Goal: Feedback & Contribution: Submit feedback/report problem

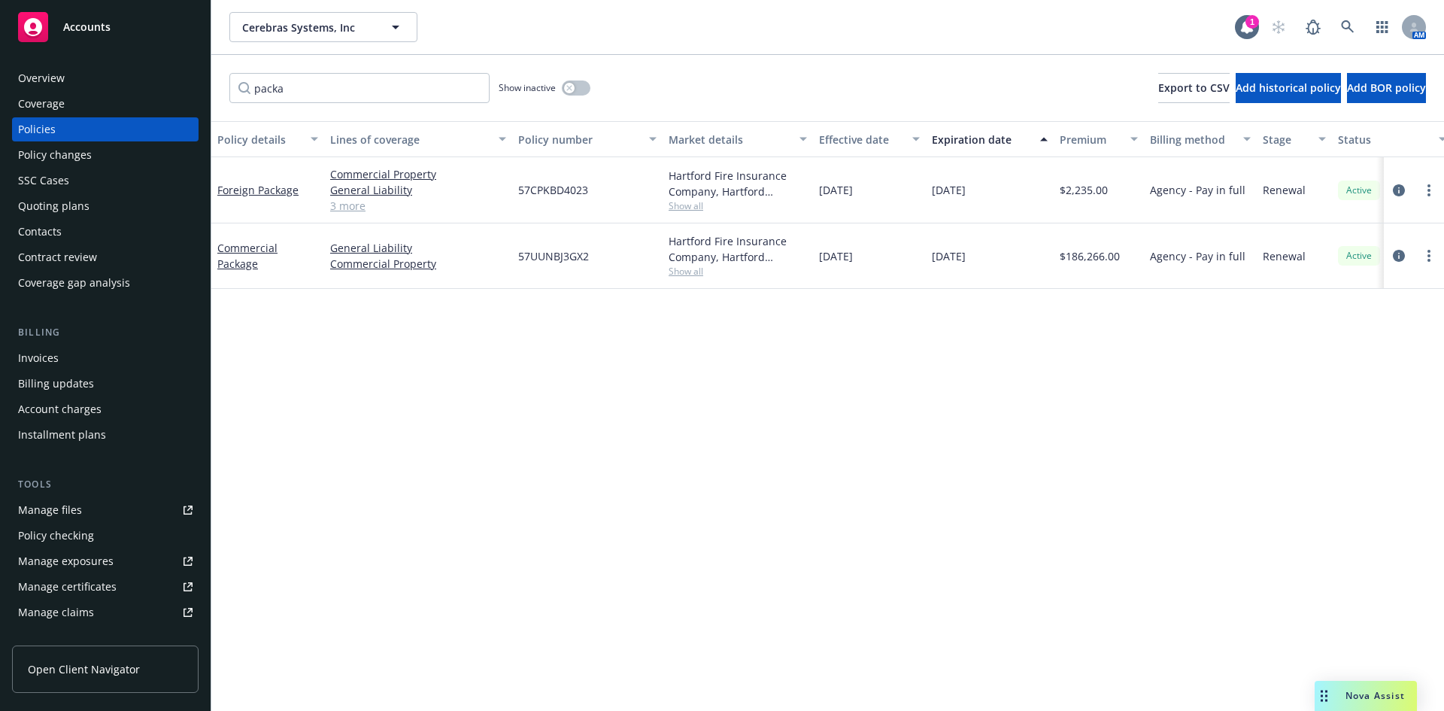
click at [1396, 702] on span "Nova Assist" at bounding box center [1374, 695] width 59 height 13
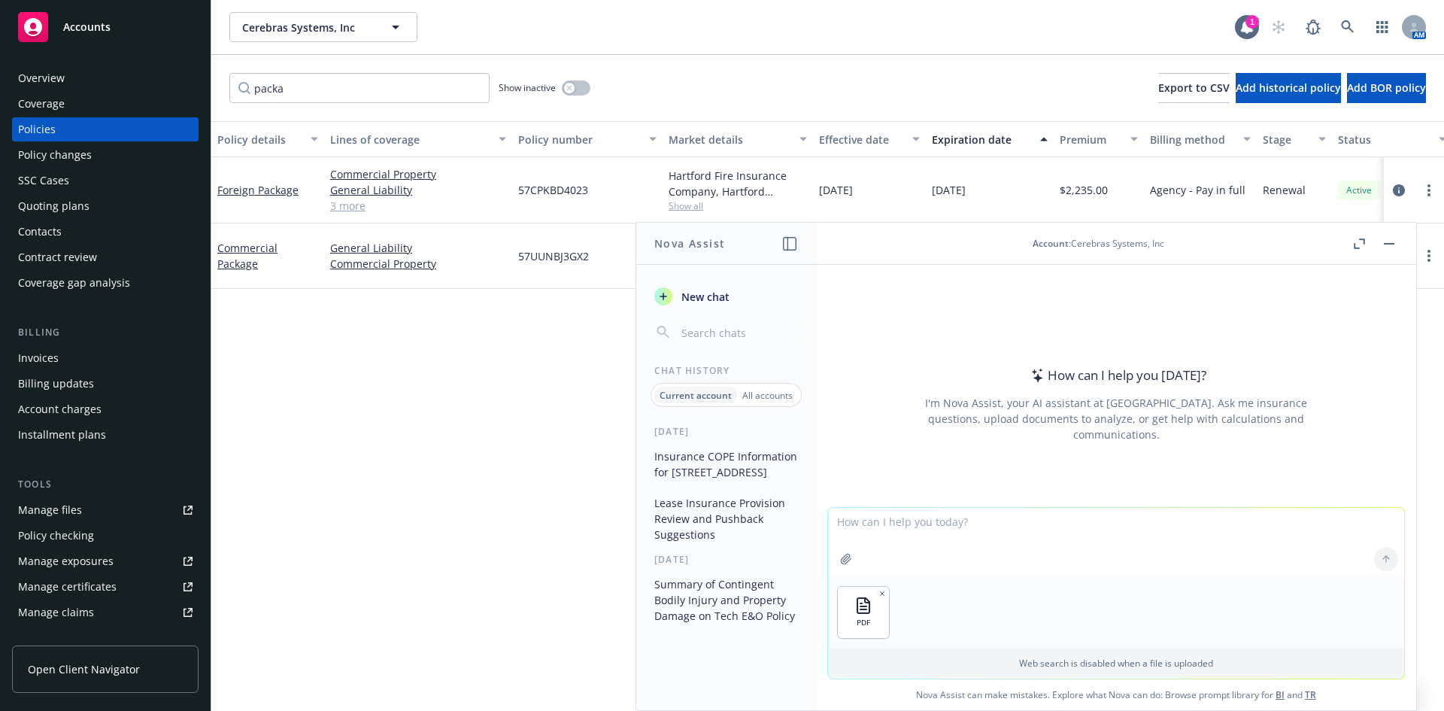
click at [1302, 580] on div "PDF" at bounding box center [1116, 612] width 576 height 71
click at [1072, 547] on textarea at bounding box center [1116, 542] width 576 height 69
type textarea "d"
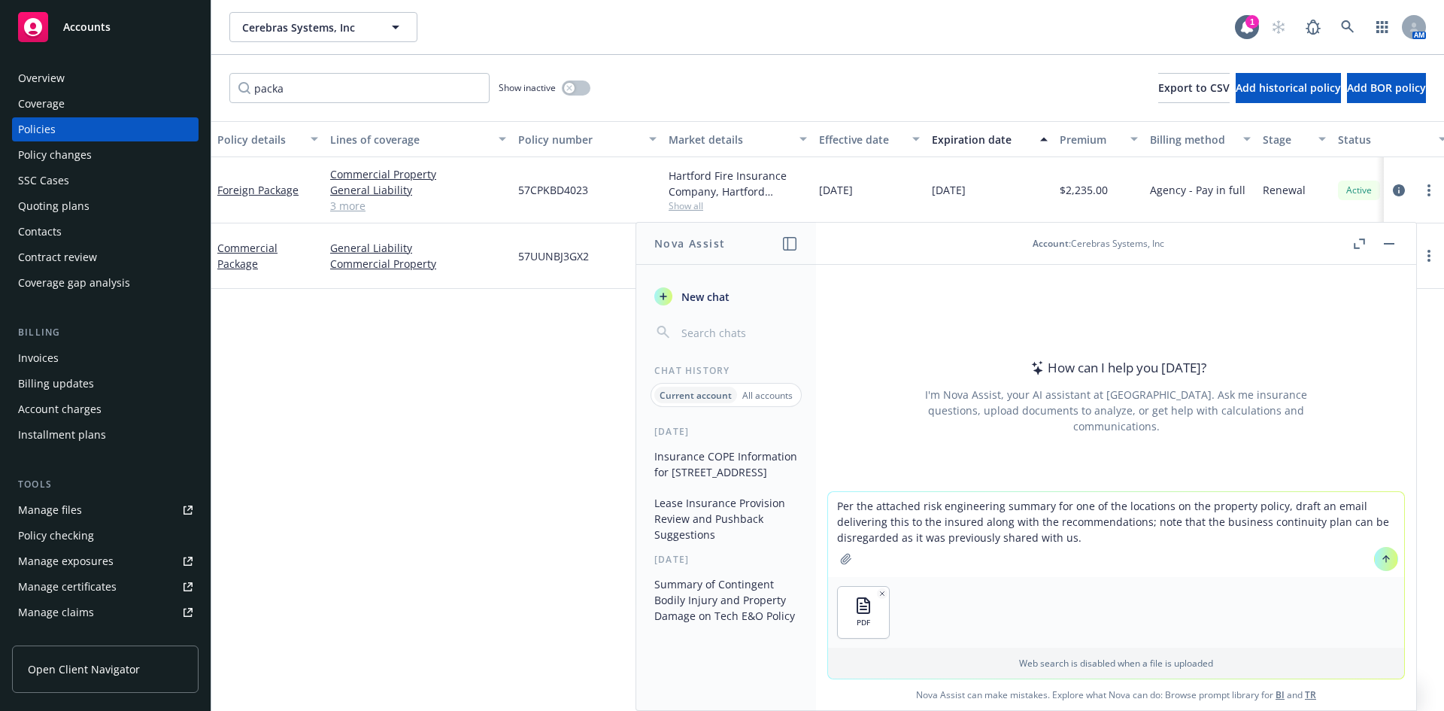
type textarea "Per the attached risk engineering summary for one of the locations on the prope…"
click at [1374, 565] on button at bounding box center [1386, 559] width 24 height 24
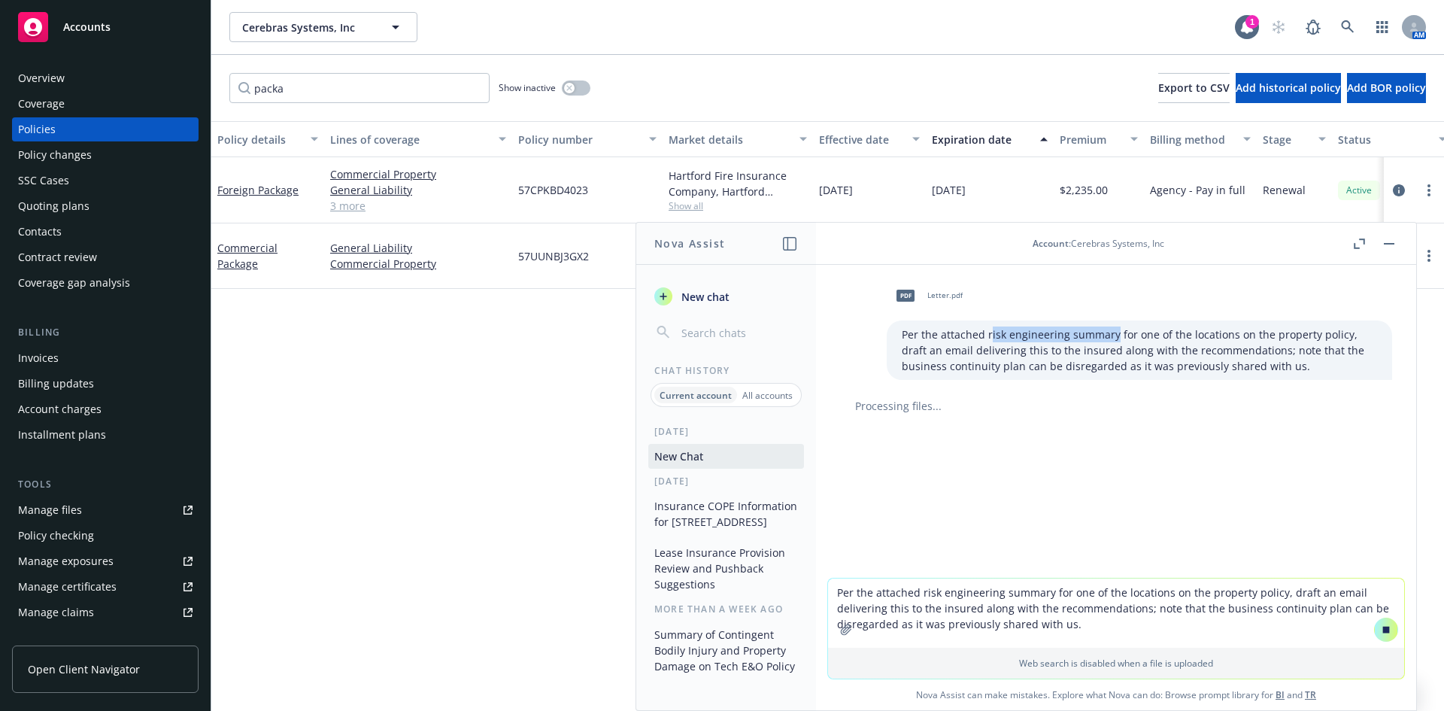
drag, startPoint x: 978, startPoint y: 332, endPoint x: 1100, endPoint y: 338, distance: 122.0
click at [1100, 338] on p "Per the attached risk engineering summary for one of the locations on the prope…" at bounding box center [1139, 349] width 475 height 47
copy p "isk engineering summary"
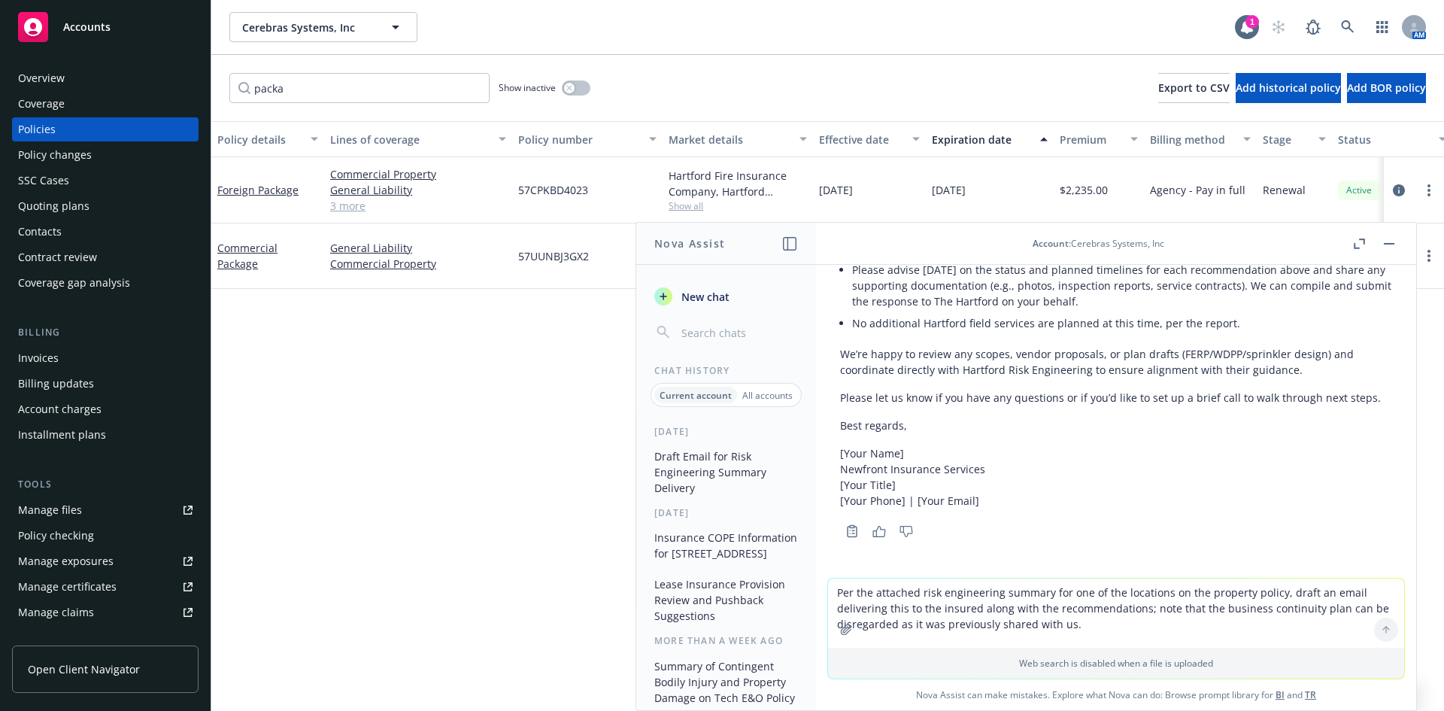
scroll to position [688, 0]
click at [232, 421] on div "Policy details Lines of coverage Policy number Market details Effective date Ex…" at bounding box center [827, 416] width 1233 height 590
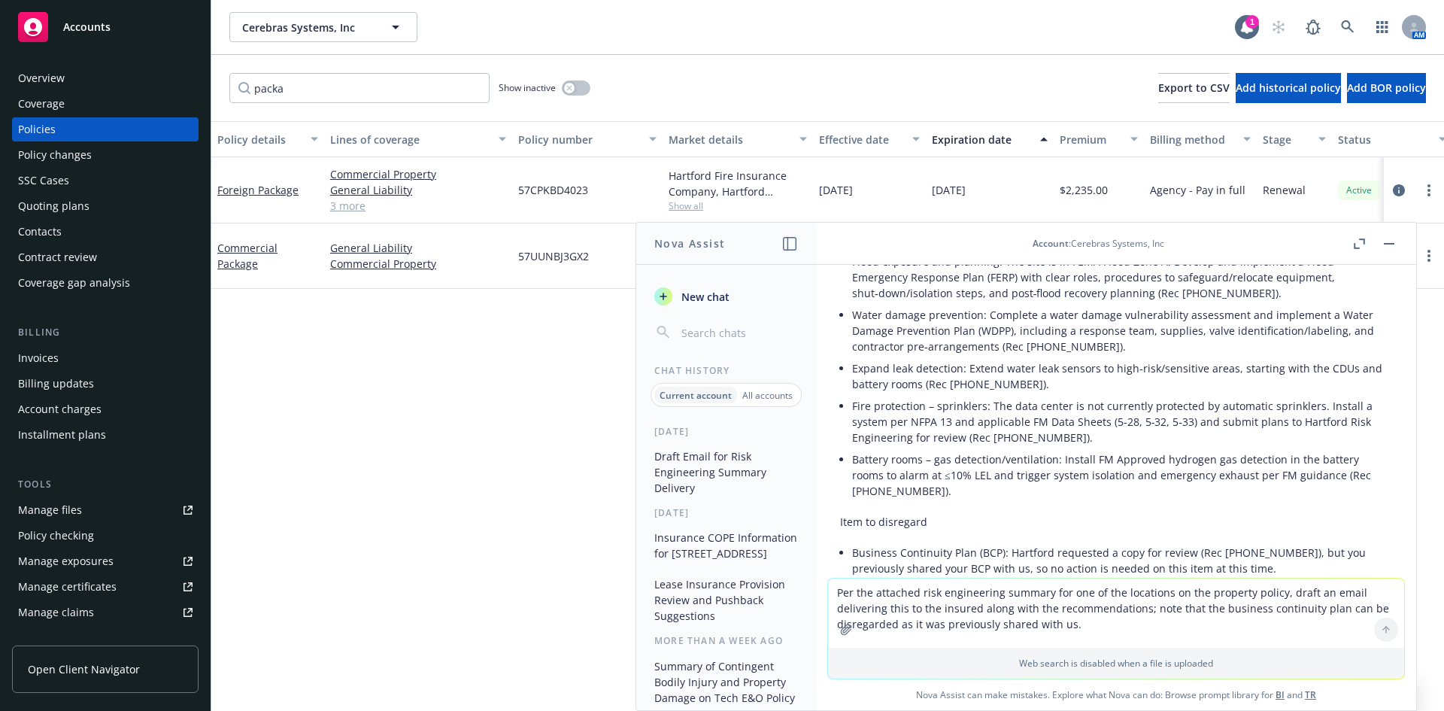
scroll to position [11, 0]
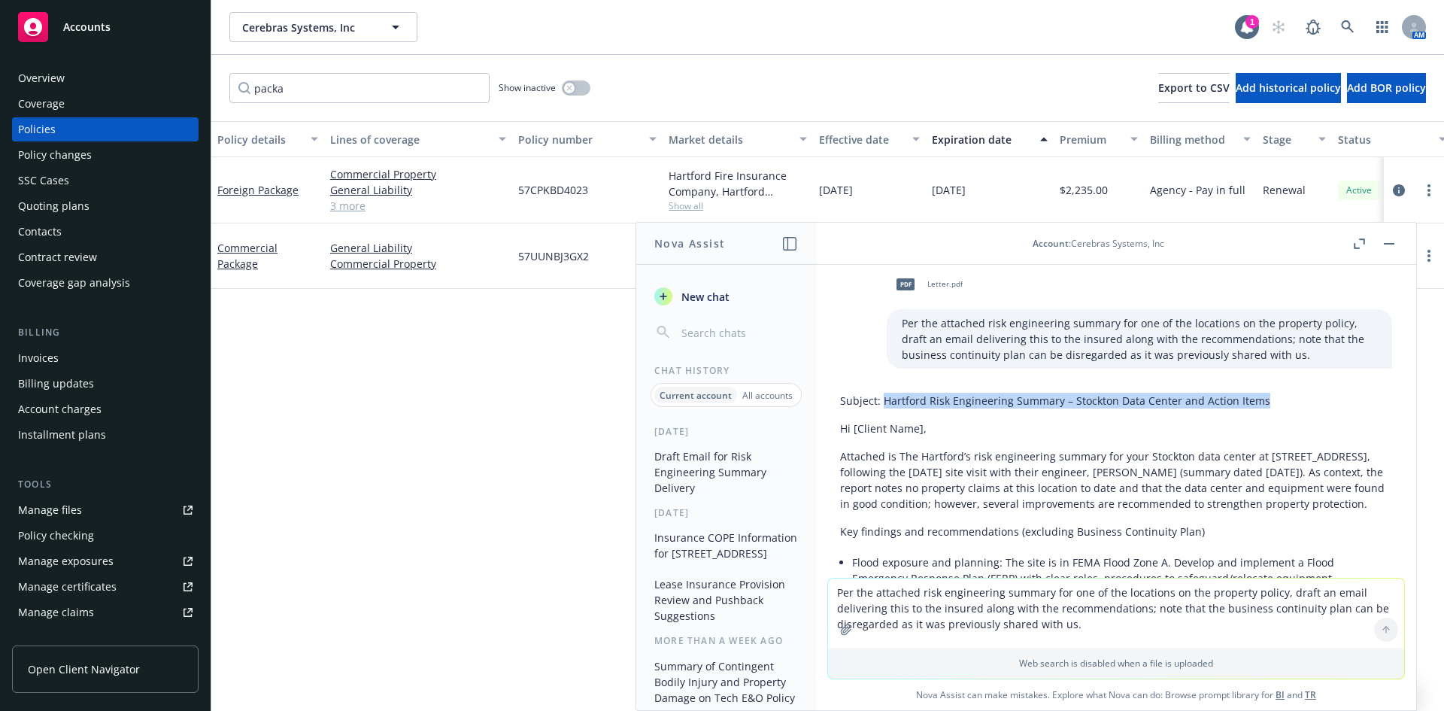
drag, startPoint x: 884, startPoint y: 402, endPoint x: 1287, endPoint y: 391, distance: 403.2
copy p "Hartford Risk Engineering Summary – Stockton Data Center and Action Items"
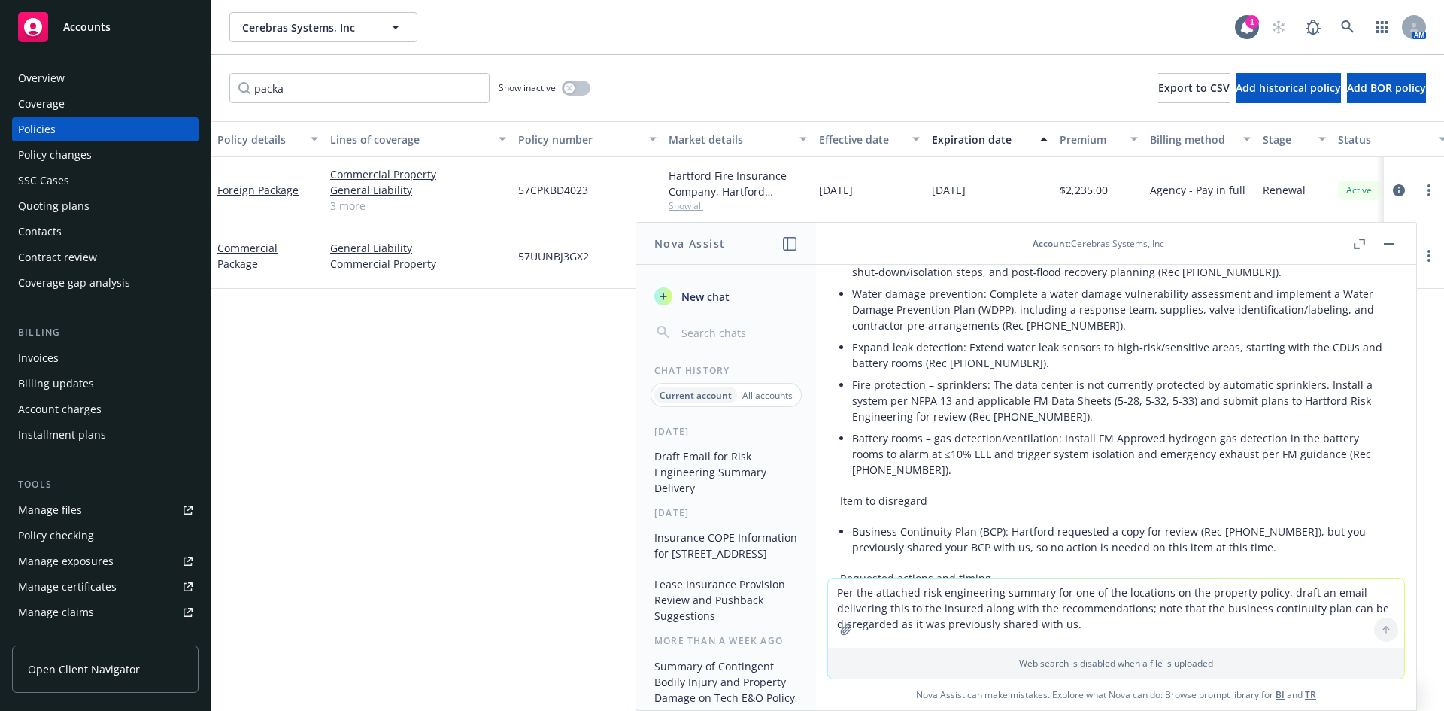
scroll to position [462, 0]
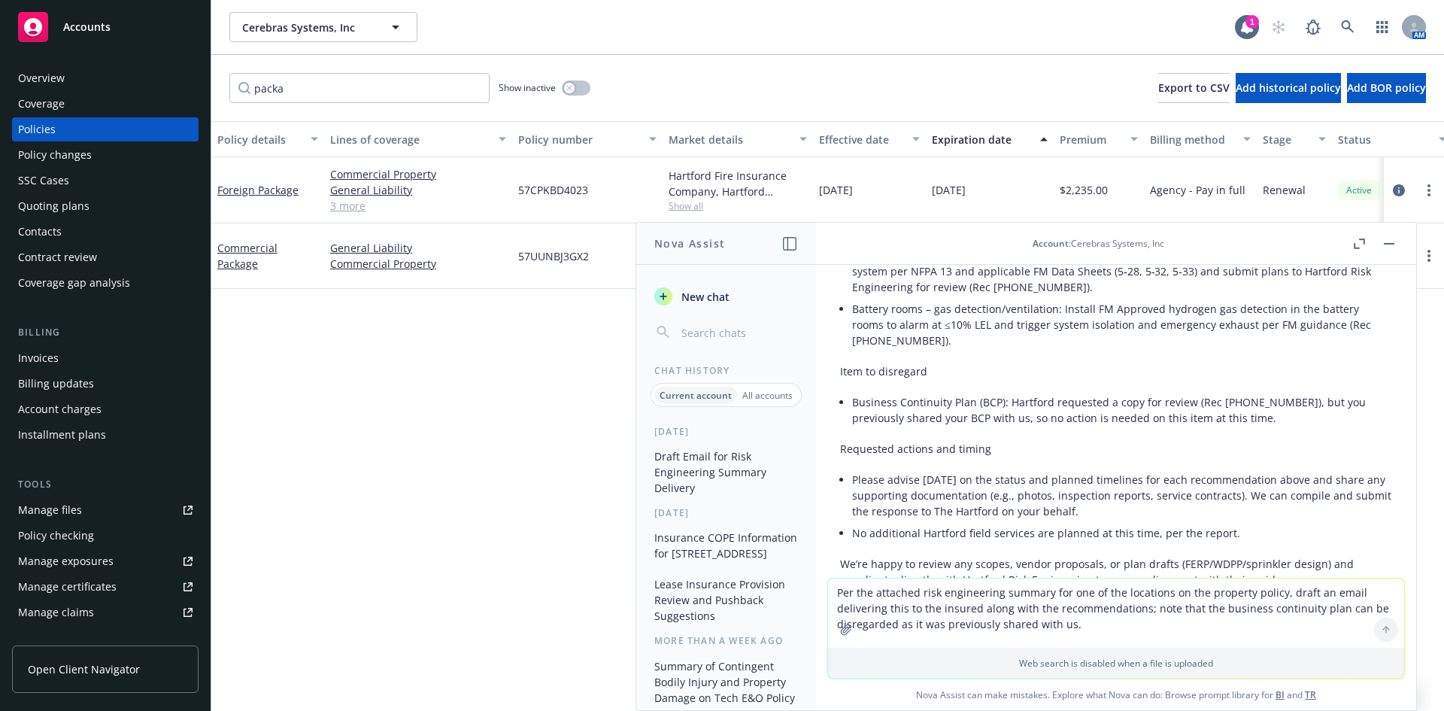
click at [982, 584] on textarea "Per the attached risk engineering summary for one of the locations on the prope…" at bounding box center [1116, 612] width 576 height 69
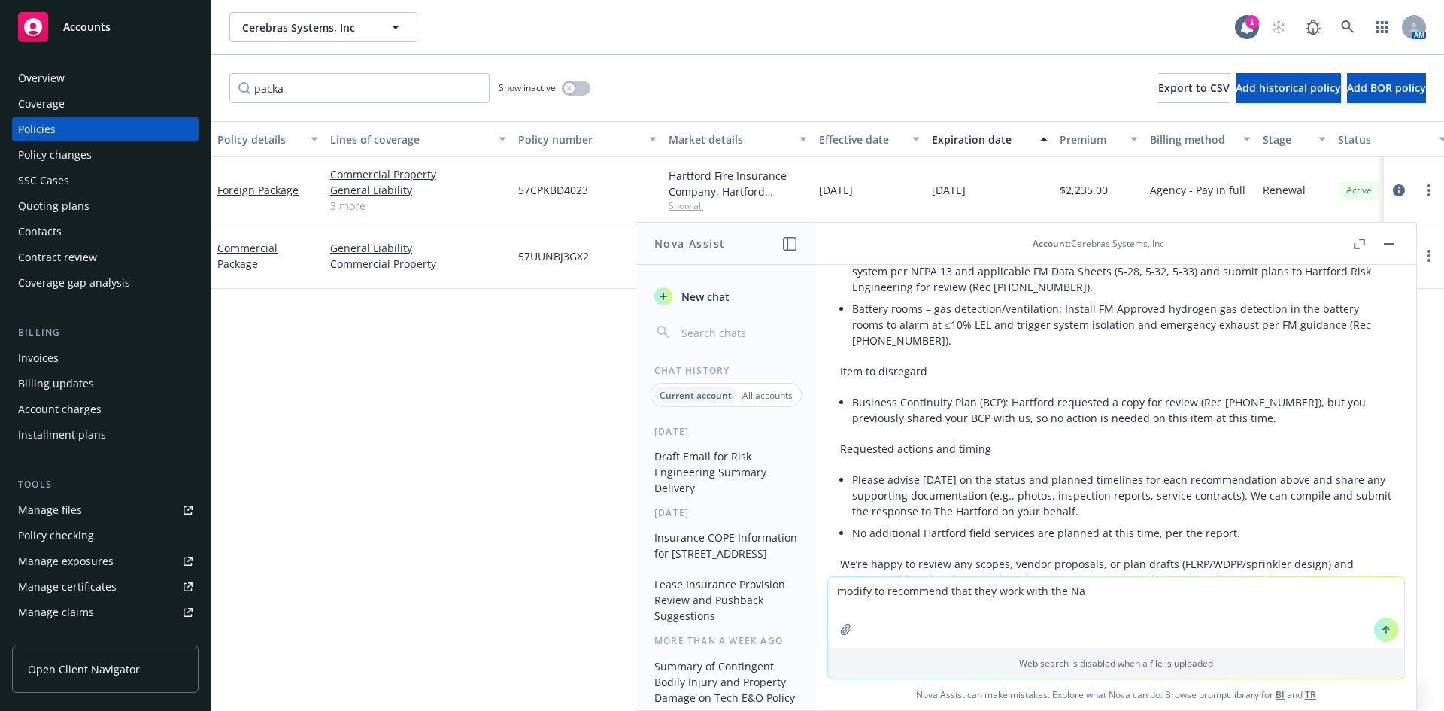
click at [1111, 590] on textarea "modify to recommend that they work with the Na" at bounding box center [1116, 612] width 576 height 71
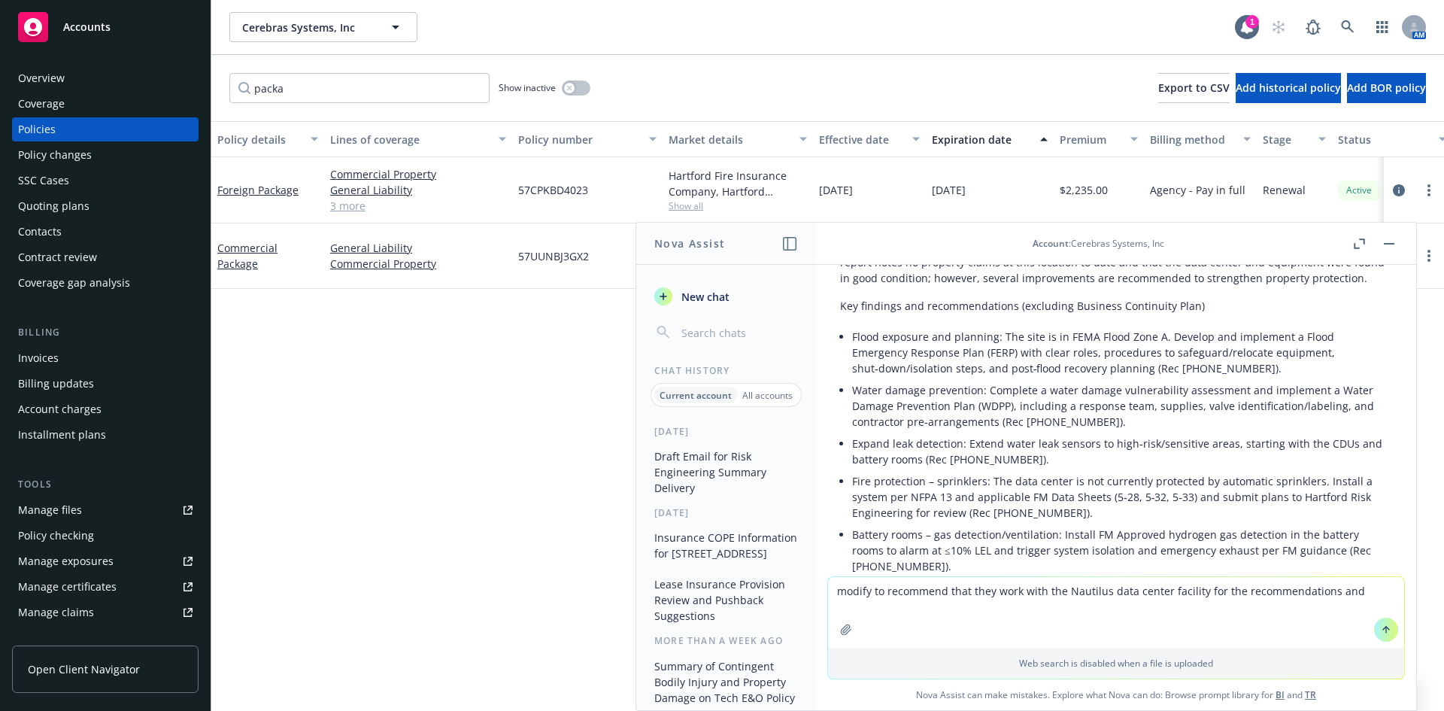
scroll to position [86, 0]
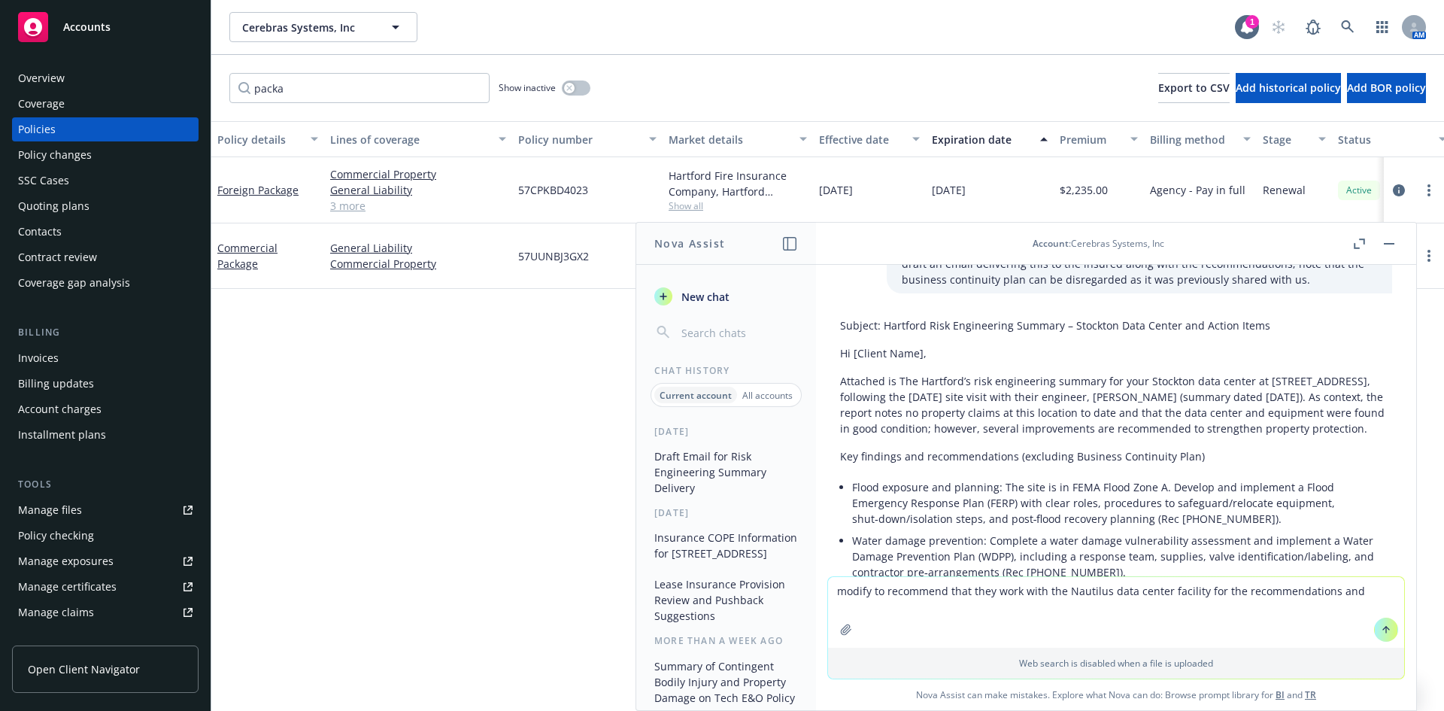
click at [1293, 626] on textarea "modify to recommend that they work with the Nautilus data center facility for t…" at bounding box center [1116, 612] width 576 height 71
click at [1366, 587] on textarea "modify to recommend that they work with the Nautilus data center facility for t…" at bounding box center [1116, 612] width 576 height 71
paste textarea "Nautilus' Flood Emergency Response Plan (FERP)"
type textarea "modify to recommend that they work with the Nautilus data center facility for t…"
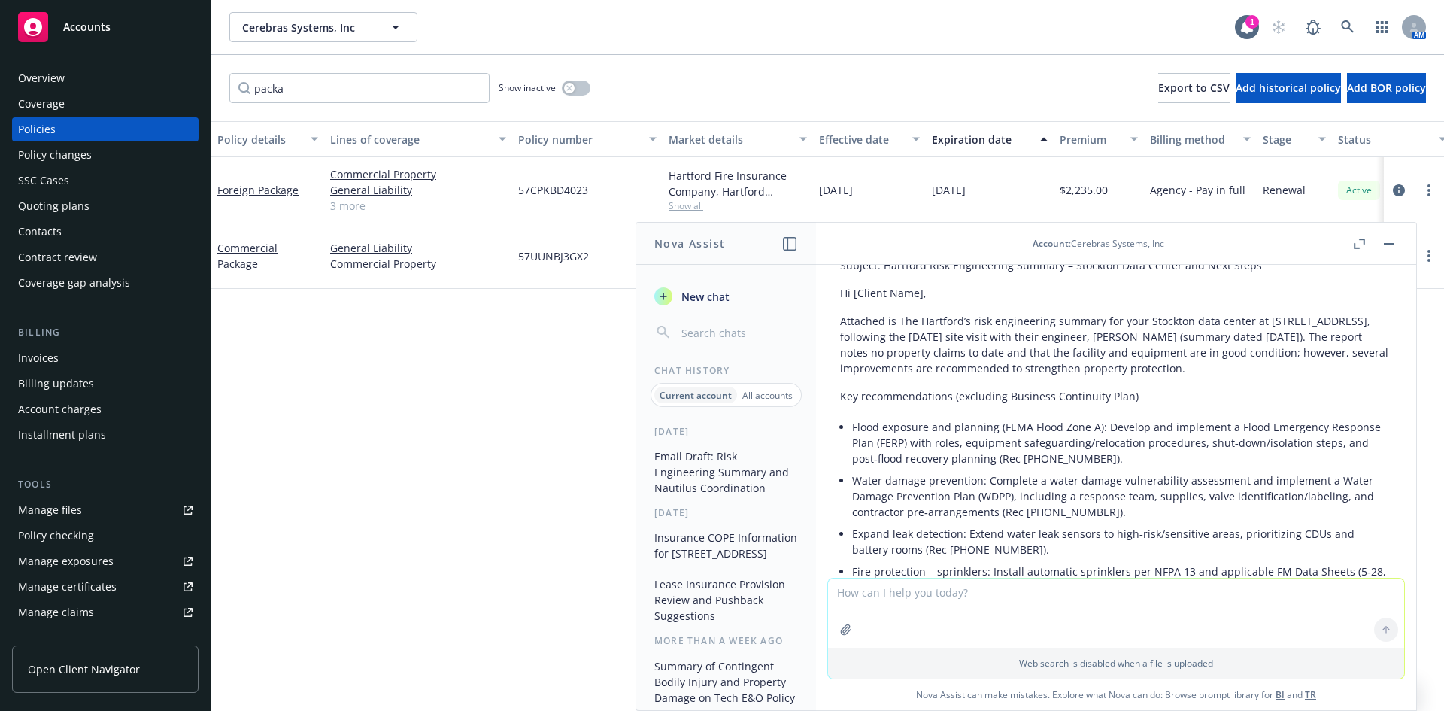
scroll to position [1032, 0]
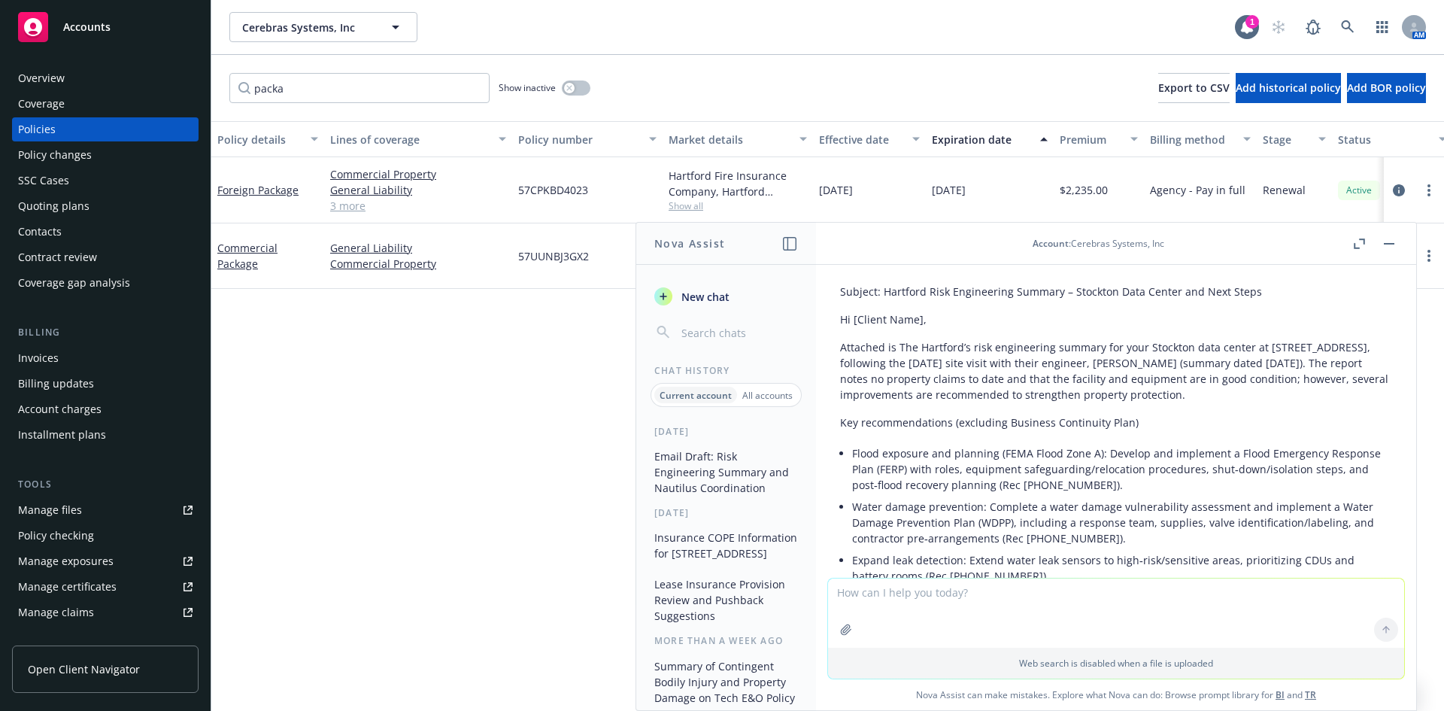
drag, startPoint x: 1254, startPoint y: 393, endPoint x: 1264, endPoint y: 399, distance: 12.1
click at [1254, 393] on p "Attached is The Hartford’s risk engineering summary for your Stockton data cent…" at bounding box center [1116, 370] width 552 height 63
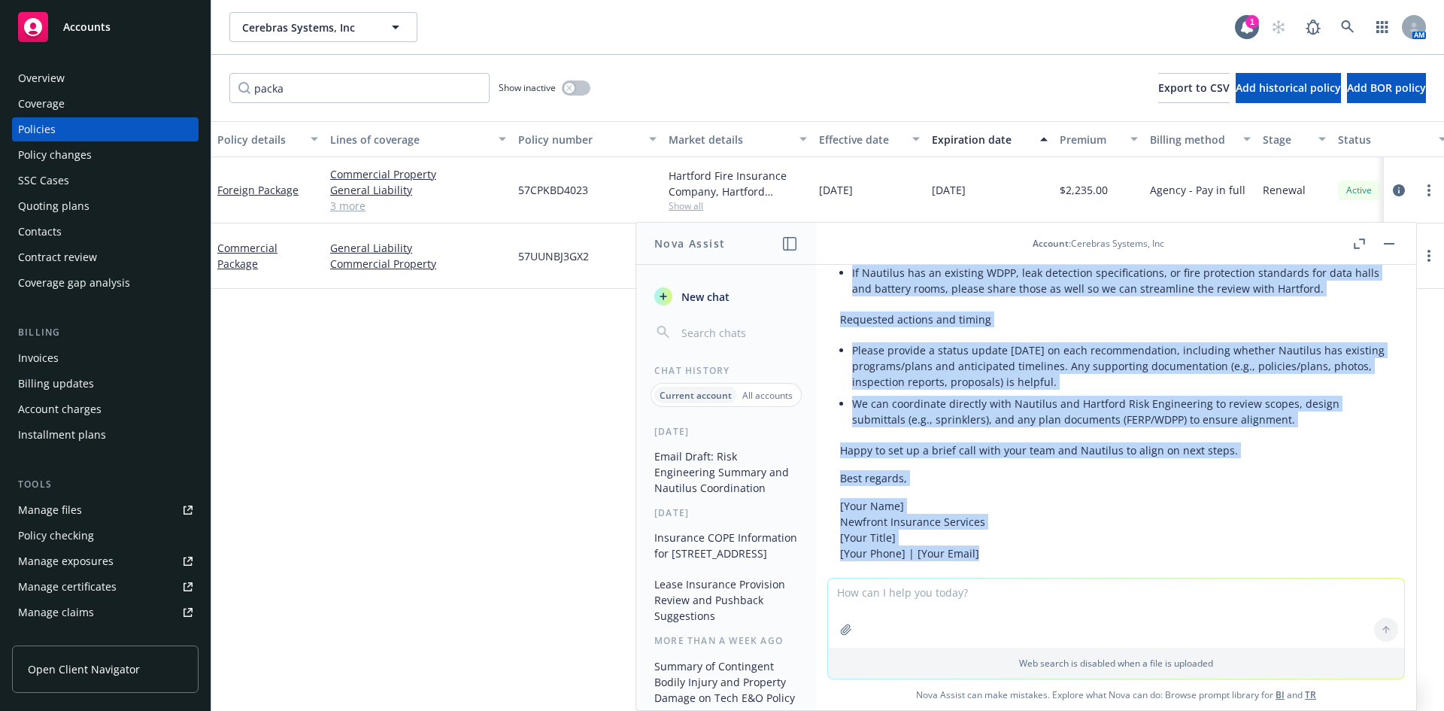
scroll to position [1666, 0]
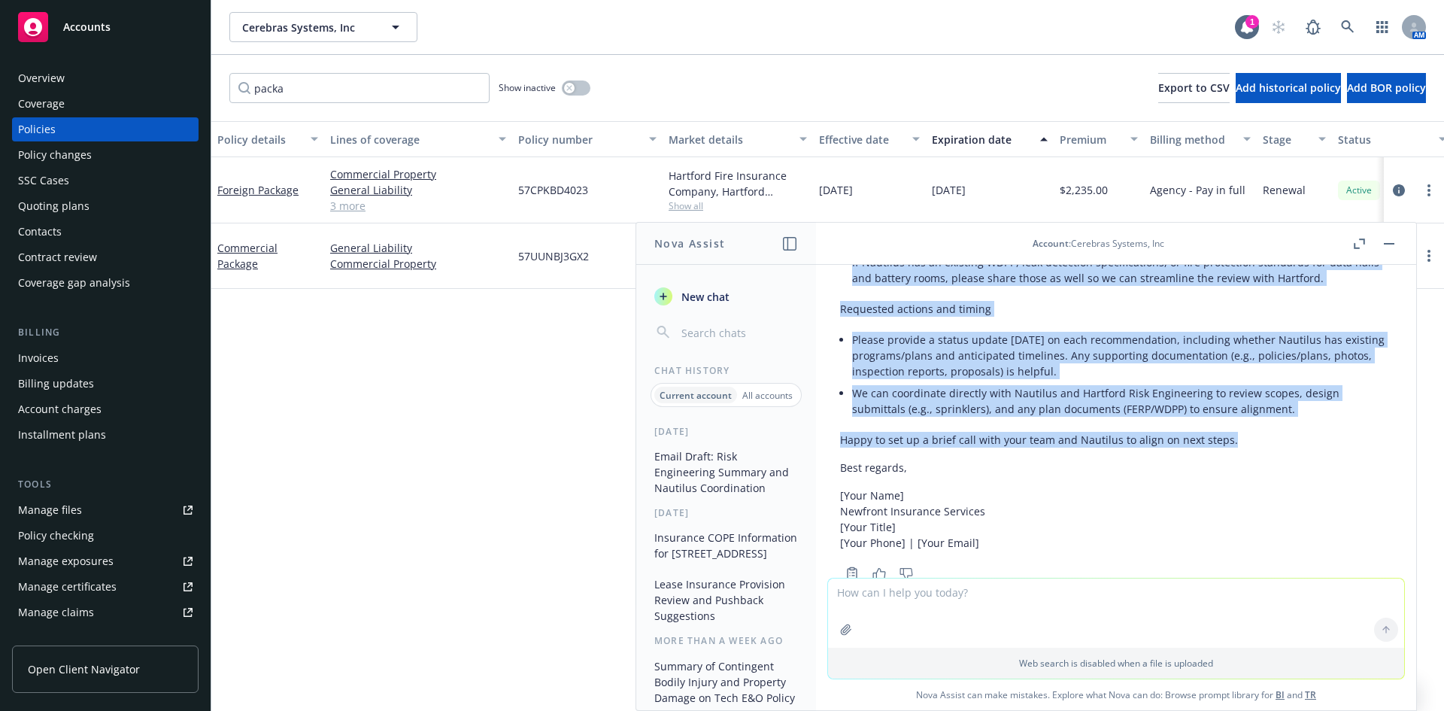
drag, startPoint x: 841, startPoint y: 362, endPoint x: 1229, endPoint y: 450, distance: 397.3
click at [1229, 450] on div "Subject: Hartford Risk Engineering Summary – Stockton Data Center and Next Step…" at bounding box center [1116, 100] width 552 height 914
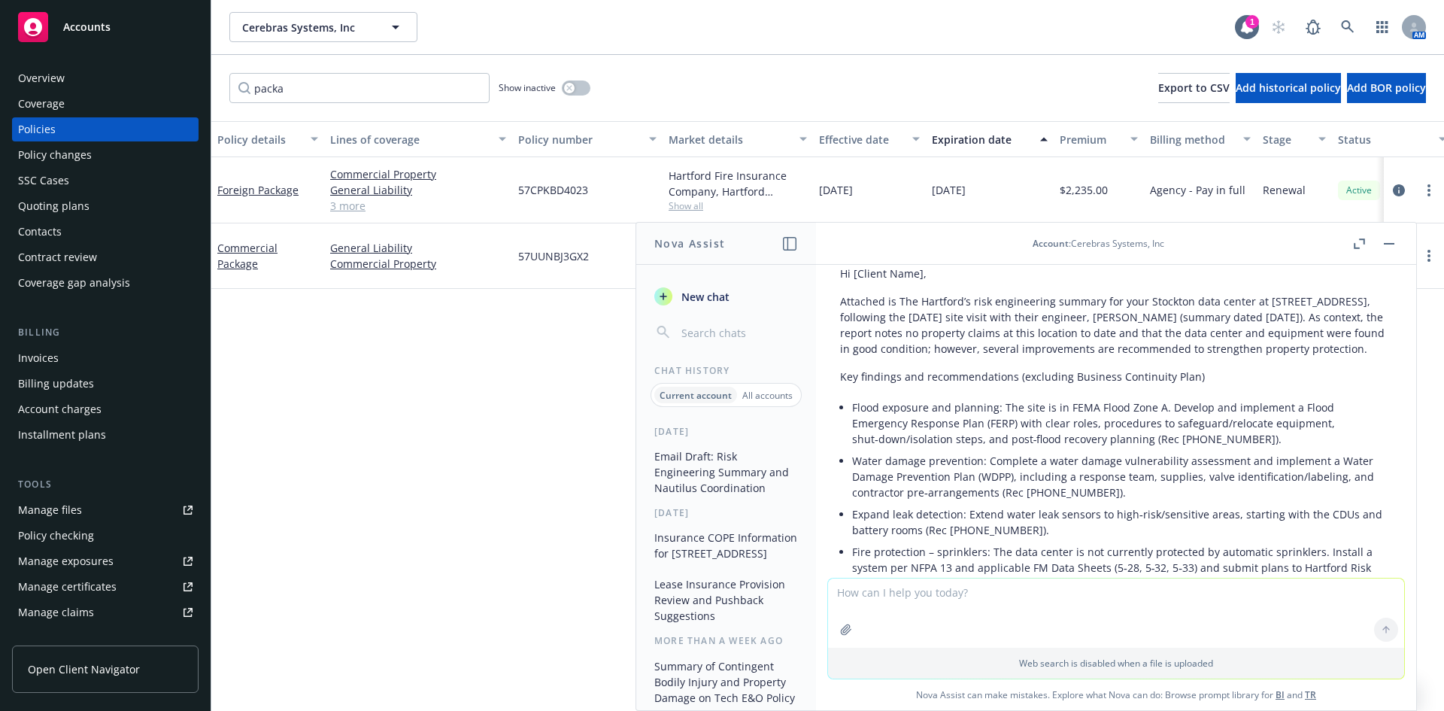
scroll to position [162, 0]
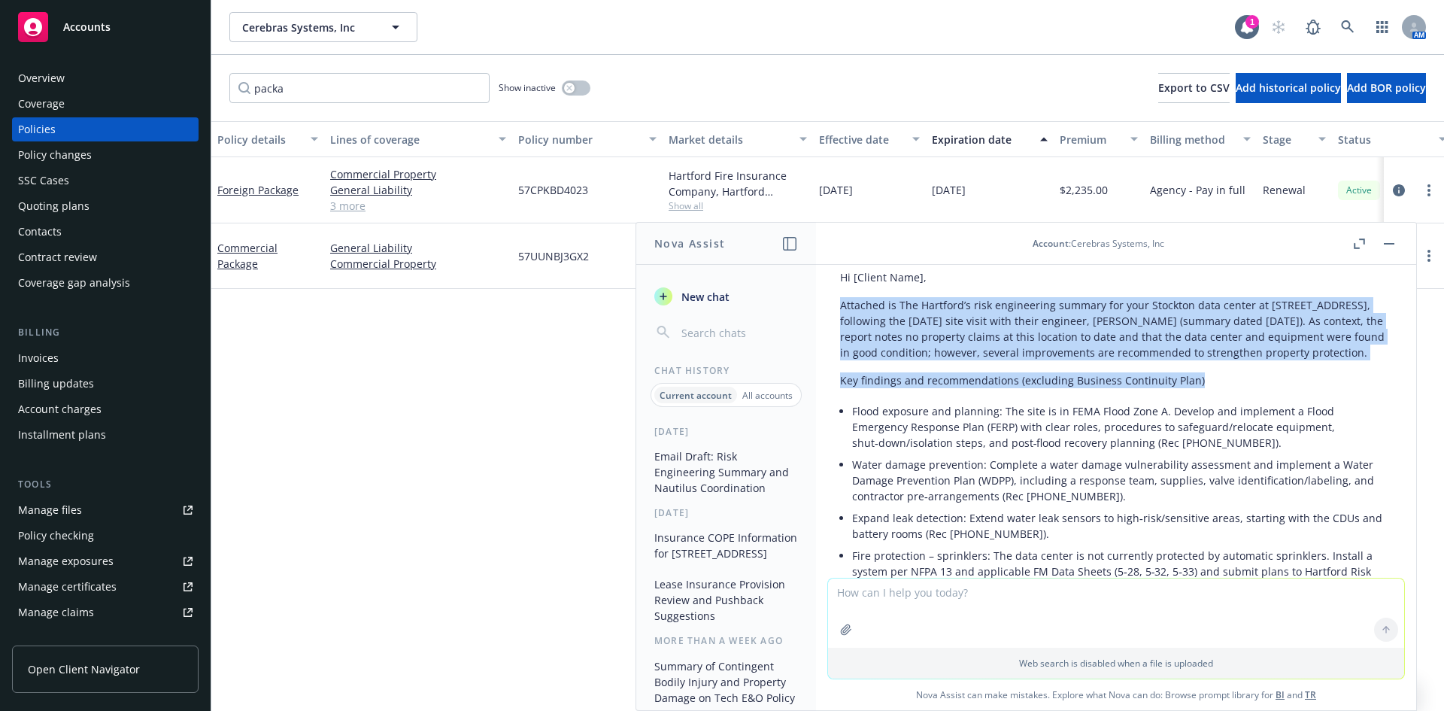
drag, startPoint x: 841, startPoint y: 307, endPoint x: 1217, endPoint y: 387, distance: 384.3
click at [1217, 387] on div "Subject: Hartford Risk Engineering Summary – Stockton Data Center and Action It…" at bounding box center [1116, 629] width 552 height 789
copy div "Attached is The Hartford’s risk engineering summary for your Stockton data cent…"
click at [966, 435] on li "Flood exposure and planning: The site is in FEMA Flood Zone A. Develop and impl…" at bounding box center [1122, 426] width 540 height 53
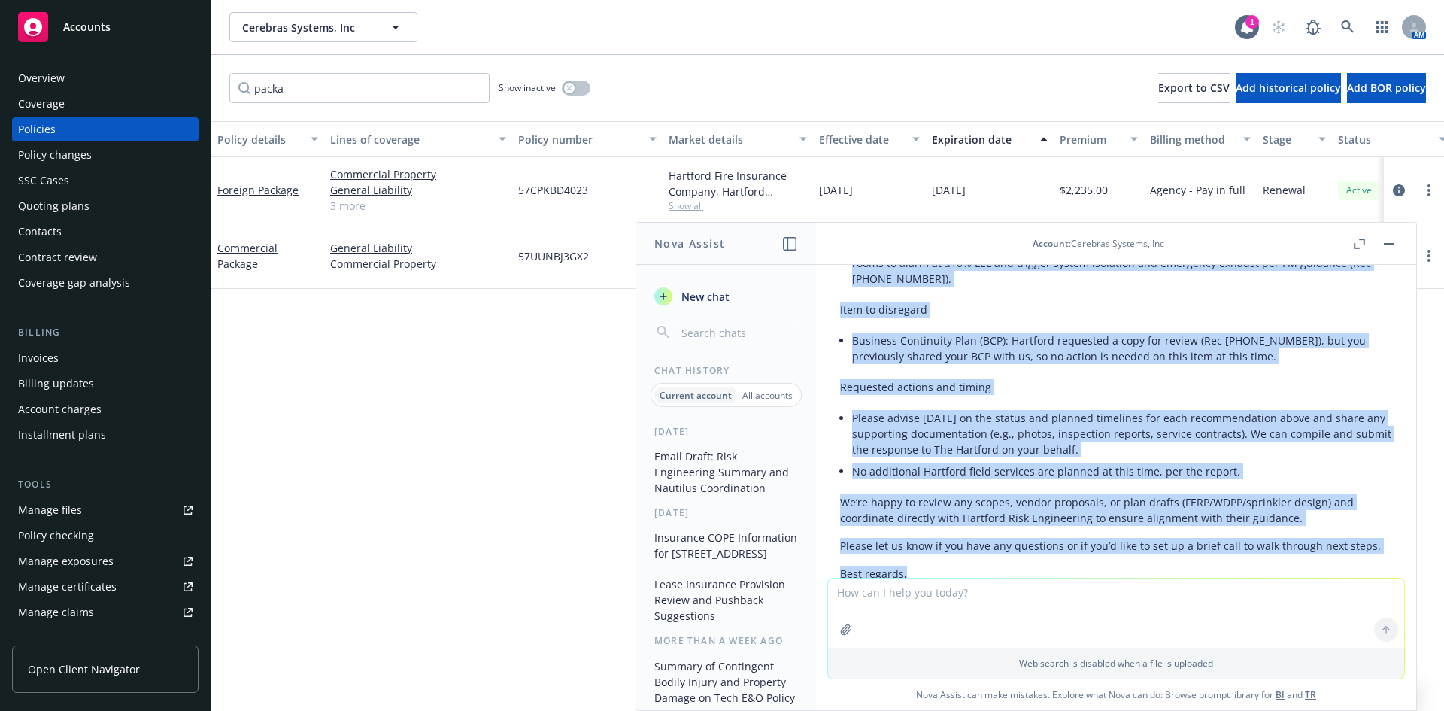
scroll to position [550, 0]
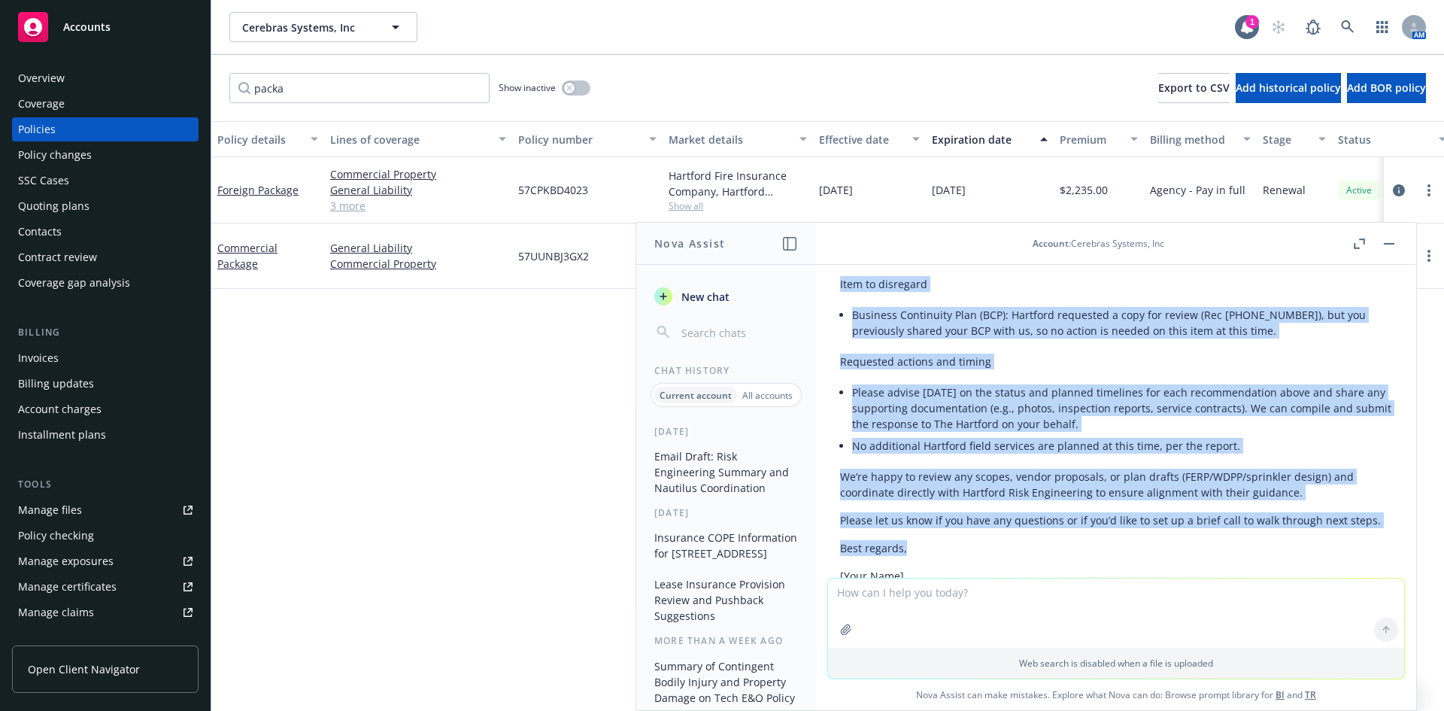
drag, startPoint x: 853, startPoint y: 425, endPoint x: 1373, endPoint y: 555, distance: 536.4
click at [1373, 555] on div "Subject: Hartford Risk Engineering Summary – Stockton Data Center and Action It…" at bounding box center [1116, 256] width 576 height 816
copy div "Lorem ipsumdol sit ametcons: Adi elit se do EIUS Tempo Inci U. Laboree dol magn…"
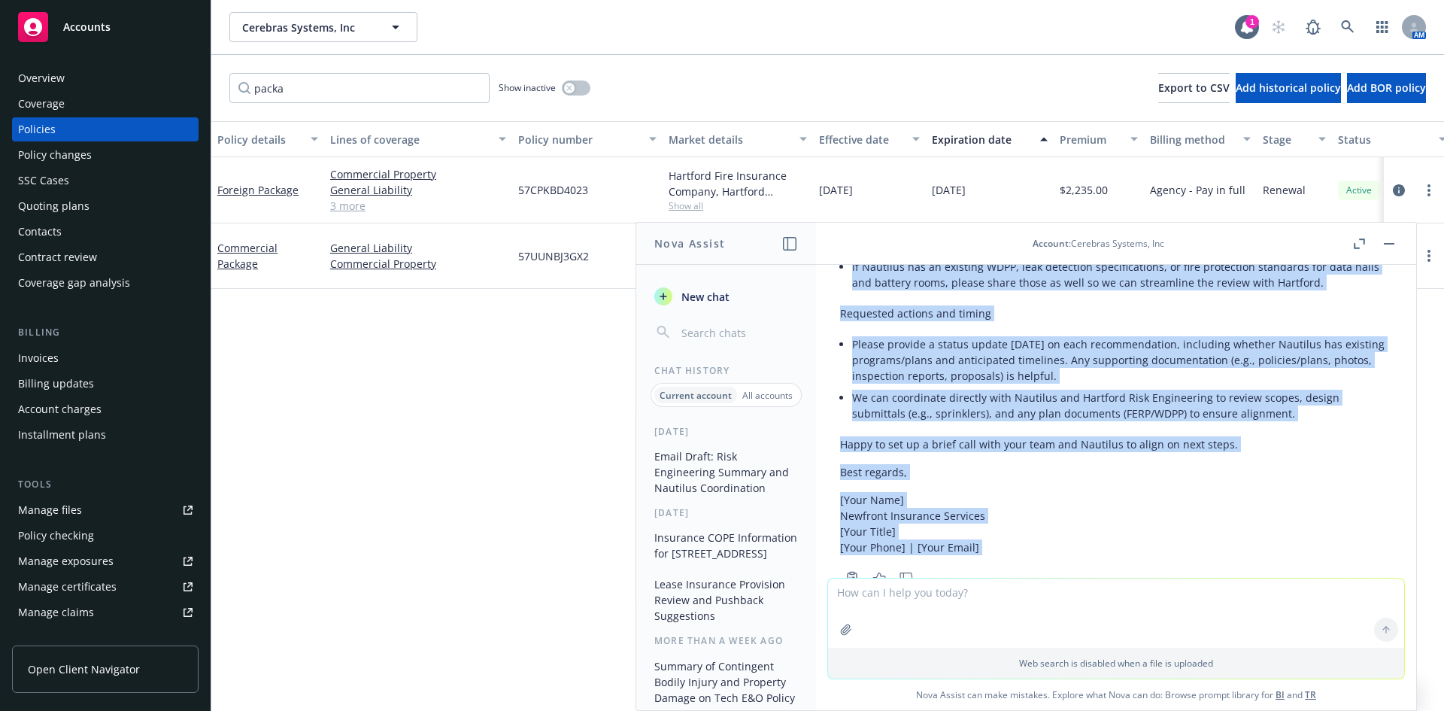
scroll to position [1709, 0]
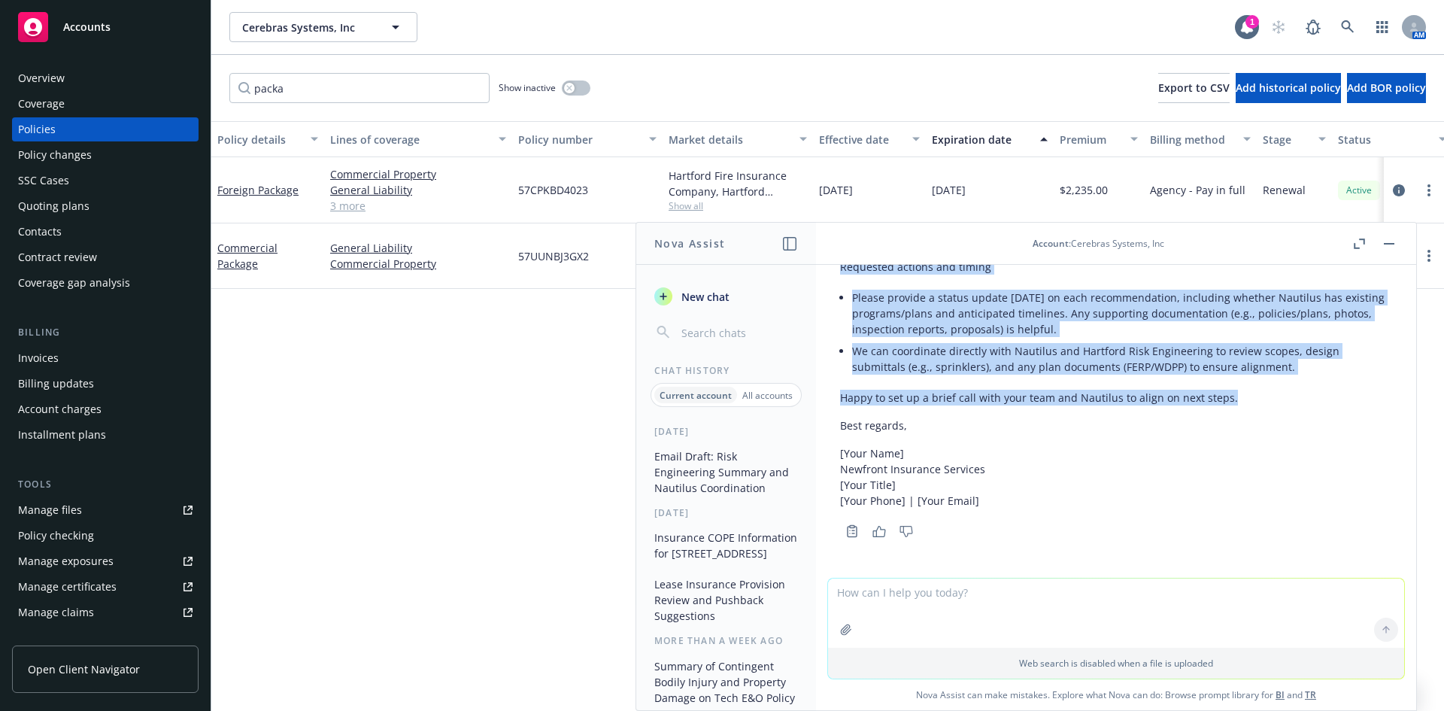
drag, startPoint x: 842, startPoint y: 377, endPoint x: 1235, endPoint y: 401, distance: 393.2
click at [1235, 401] on div "Subject: Hartford Risk Engineering Summary – Stockton Data Center and Next Step…" at bounding box center [1116, 58] width 552 height 914
copy div "Loremipsumdo sita Consecte Ad elitseddo eiusmodt inc Utlabore etdo magnaa enima…"
click at [597, 502] on div "Policy details Lines of coverage Policy number Market details Effective date Ex…" at bounding box center [827, 416] width 1233 height 590
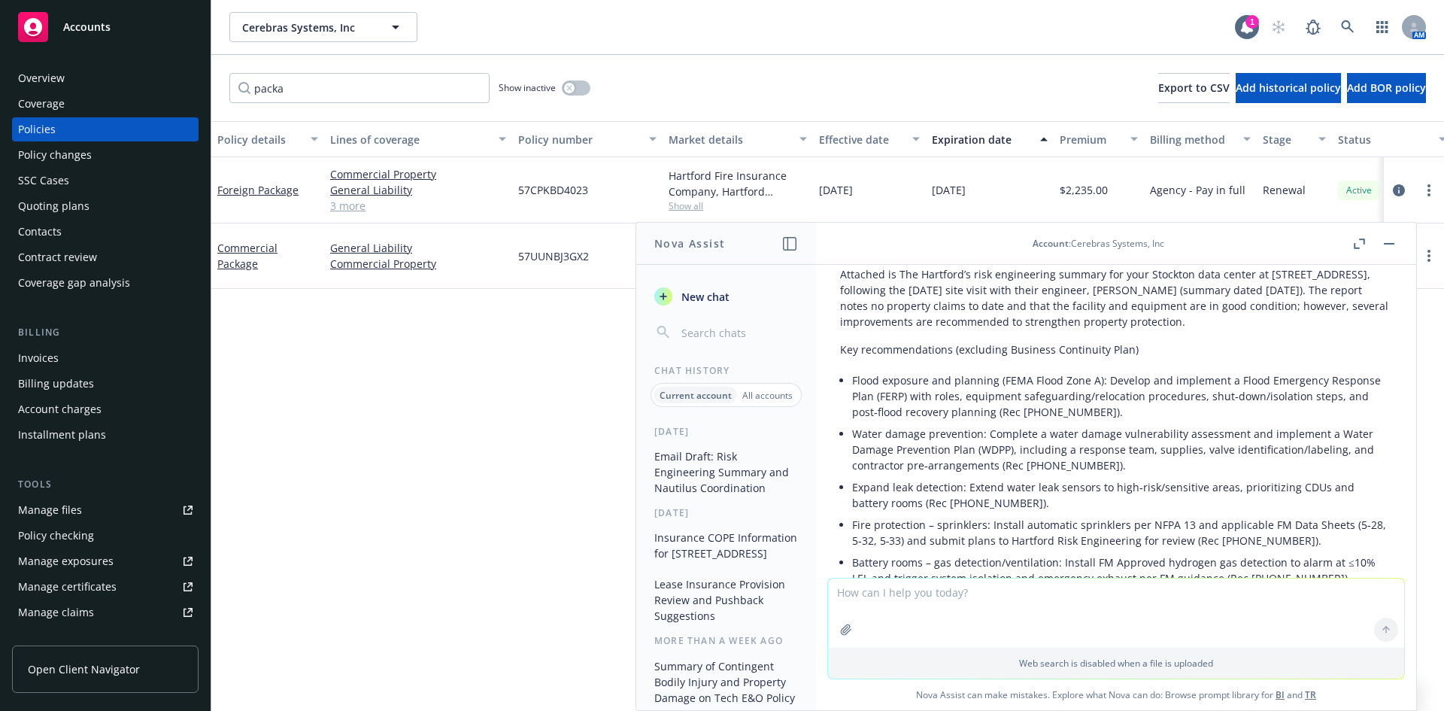
scroll to position [1032, 0]
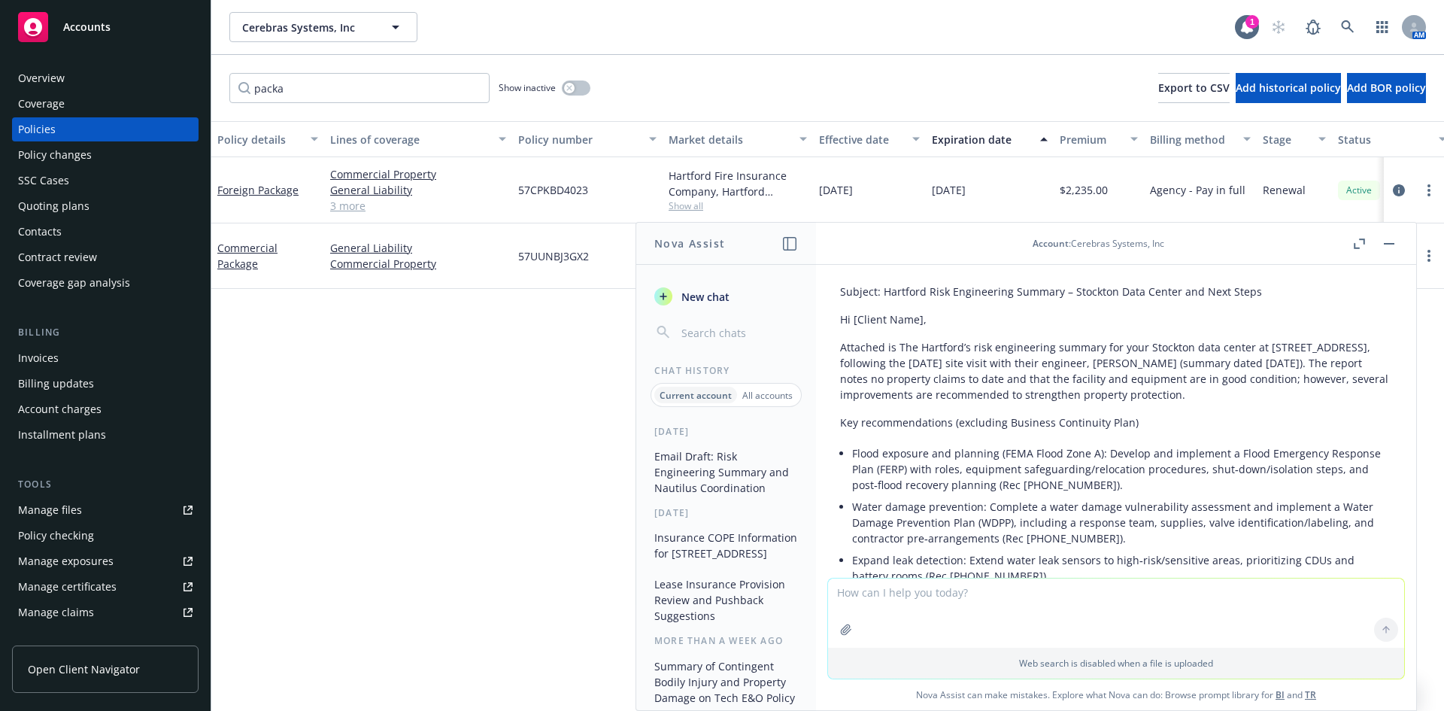
drag, startPoint x: 301, startPoint y: 429, endPoint x: 599, endPoint y: 331, distance: 313.7
click at [301, 429] on div "Policy details Lines of coverage Policy number Market details Effective date Ex…" at bounding box center [827, 416] width 1233 height 590
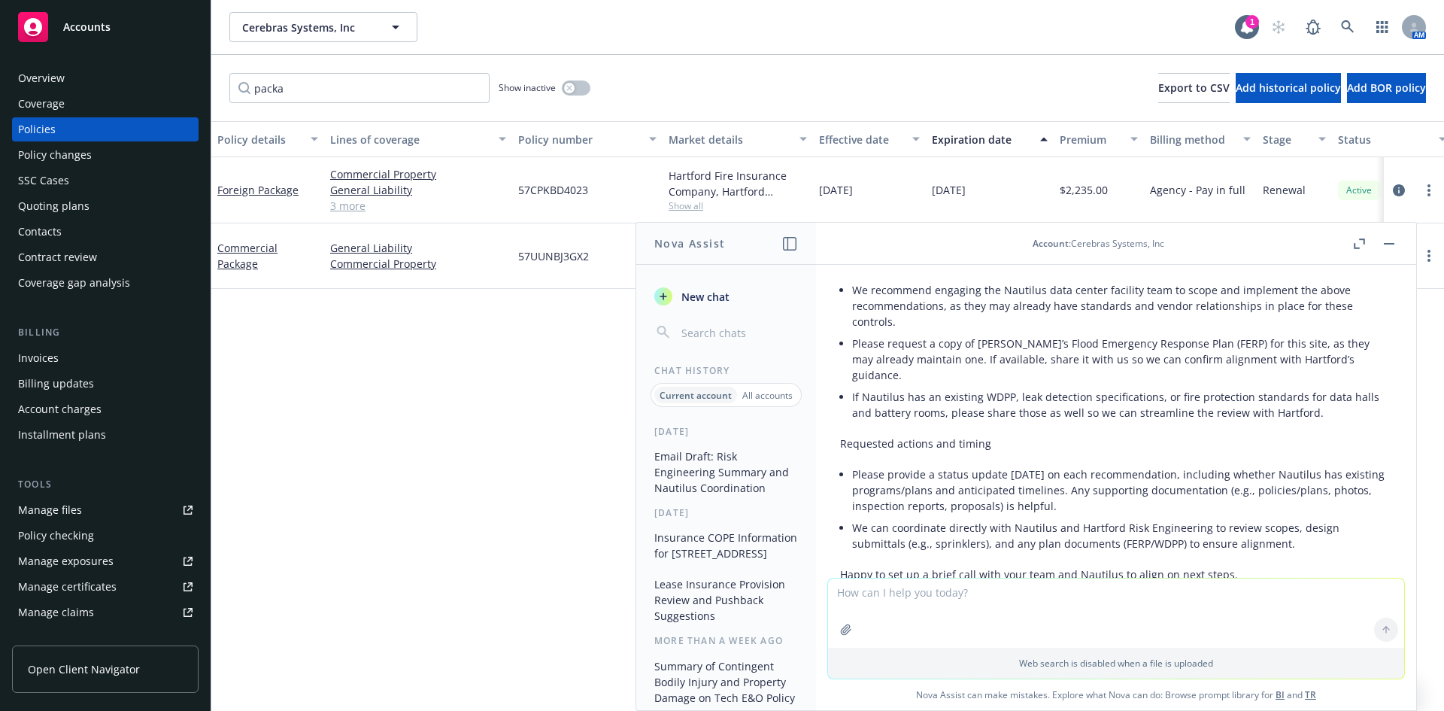
scroll to position [1558, 0]
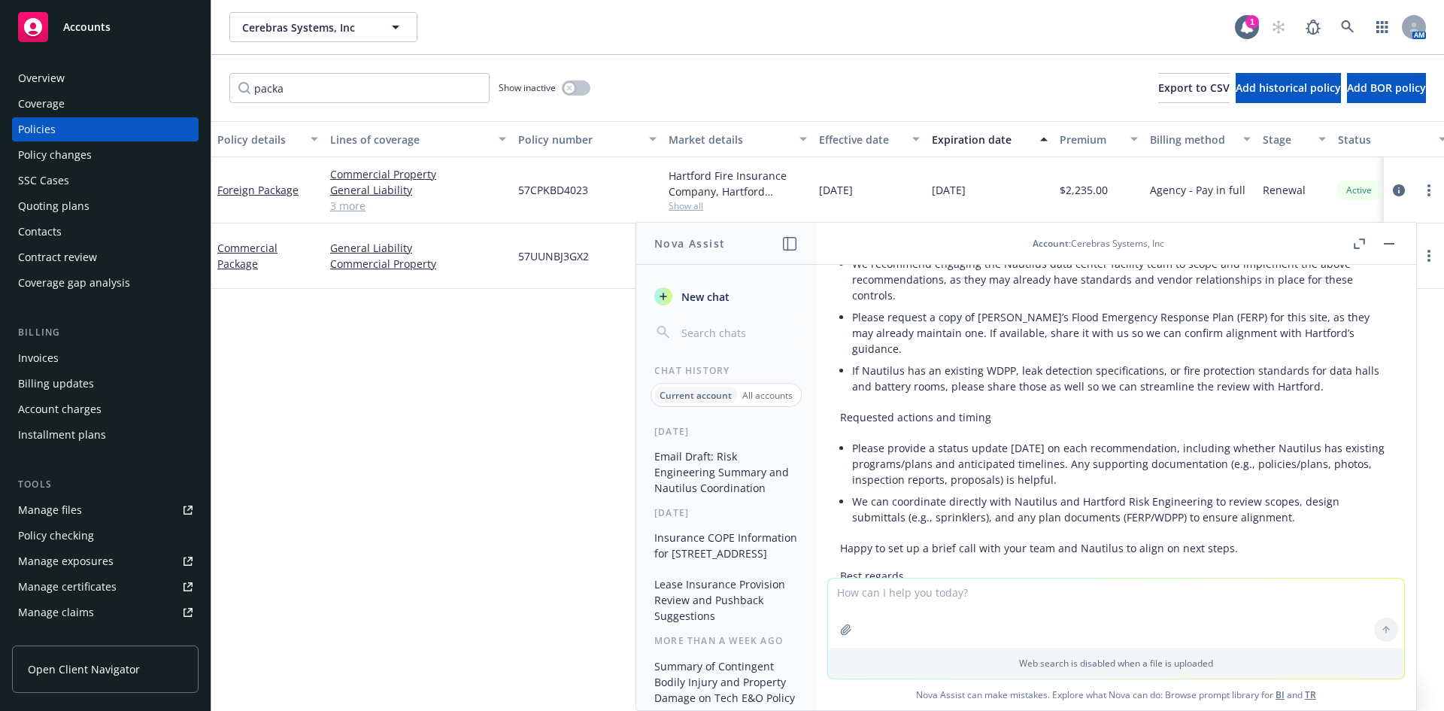
drag, startPoint x: 1107, startPoint y: 481, endPoint x: 848, endPoint y: 450, distance: 260.5
click at [848, 450] on div "Subject: Hartford Risk Engineering Summary – Stockton Data Center and Next Step…" at bounding box center [1116, 208] width 552 height 914
copy li "Please provide a status update [DATE] on each recommendation, including whether…"
drag, startPoint x: 280, startPoint y: 386, endPoint x: 314, endPoint y: 356, distance: 44.8
click at [280, 386] on div "Policy details Lines of coverage Policy number Market details Effective date Ex…" at bounding box center [827, 416] width 1233 height 590
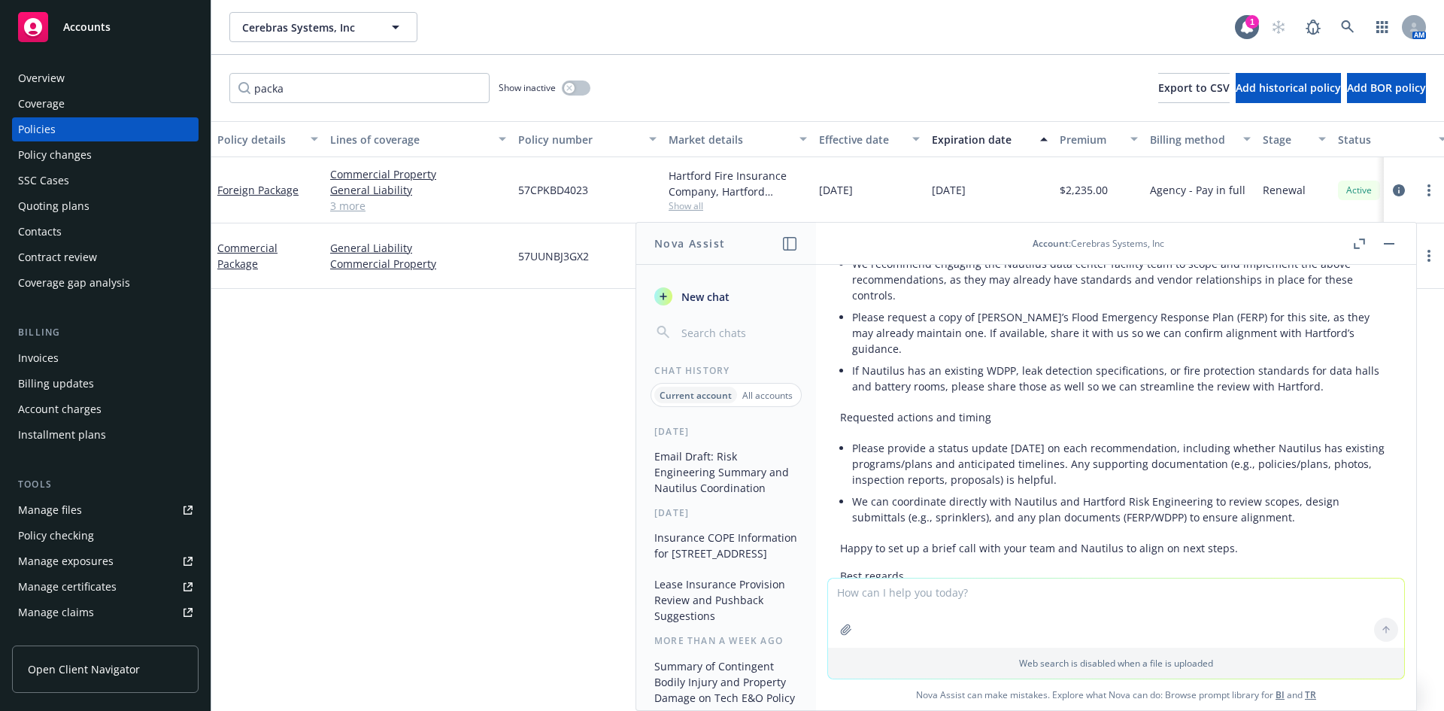
click at [302, 511] on div "Policy details Lines of coverage Policy number Market details Effective date Ex…" at bounding box center [827, 416] width 1233 height 590
click at [1385, 247] on button "button" at bounding box center [1389, 244] width 18 height 18
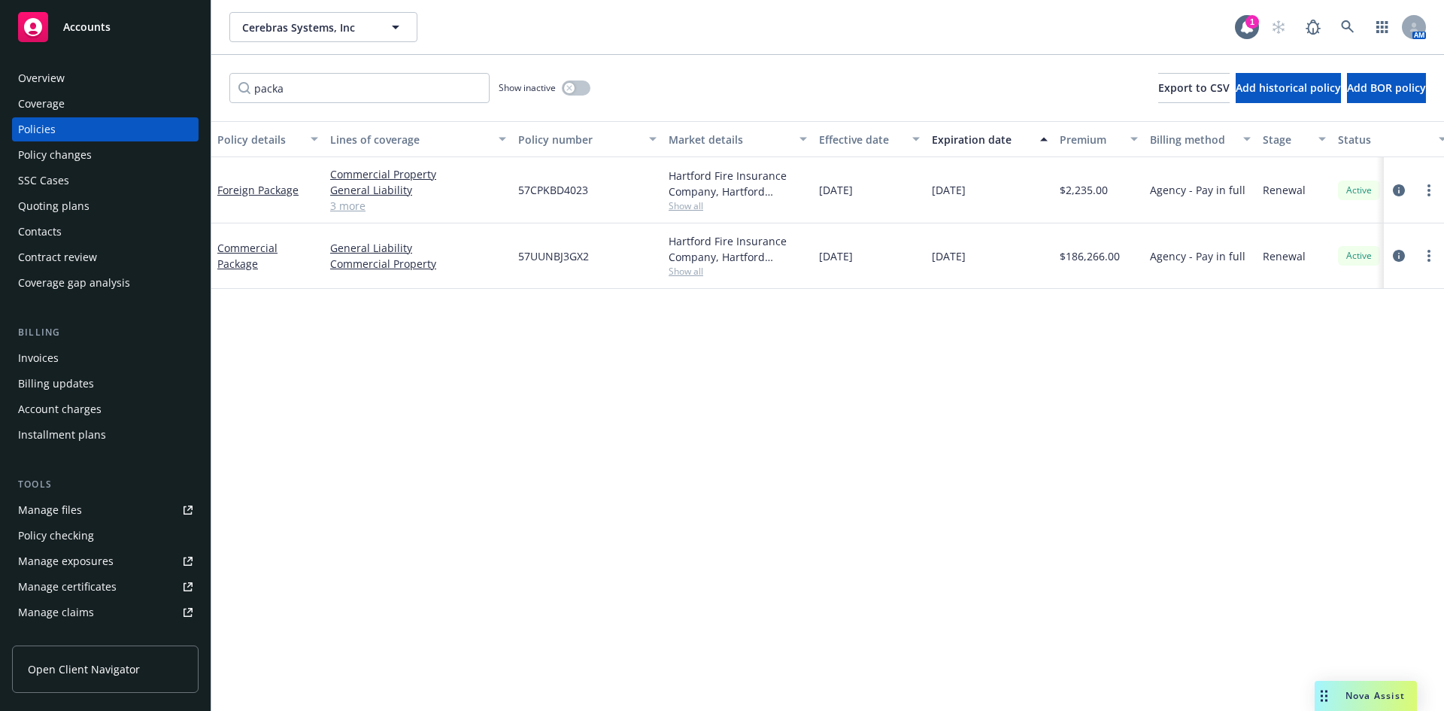
click at [805, 435] on div "Policy details Lines of coverage Policy number Market details Effective date Ex…" at bounding box center [827, 416] width 1233 height 590
click at [299, 420] on div "Policy details Lines of coverage Policy number Market details Effective date Ex…" at bounding box center [827, 416] width 1233 height 590
